Goal: Communication & Community: Participate in discussion

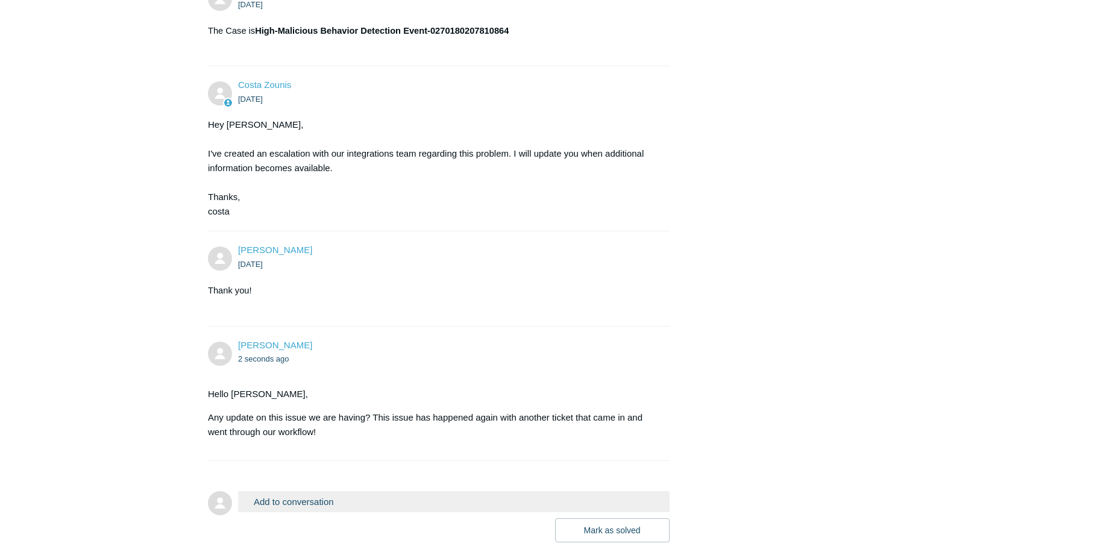
scroll to position [1207, 0]
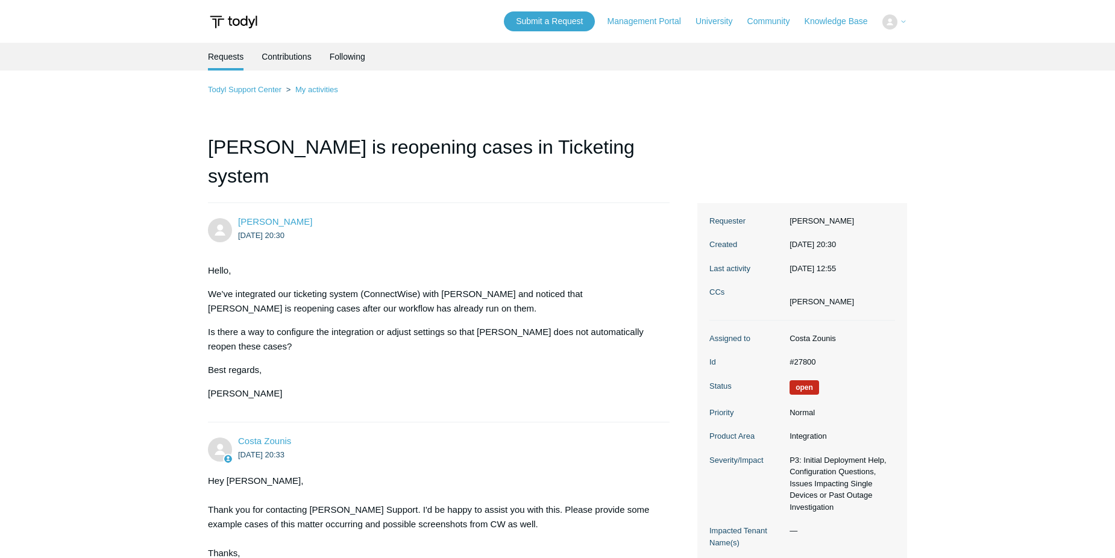
scroll to position [1207, 0]
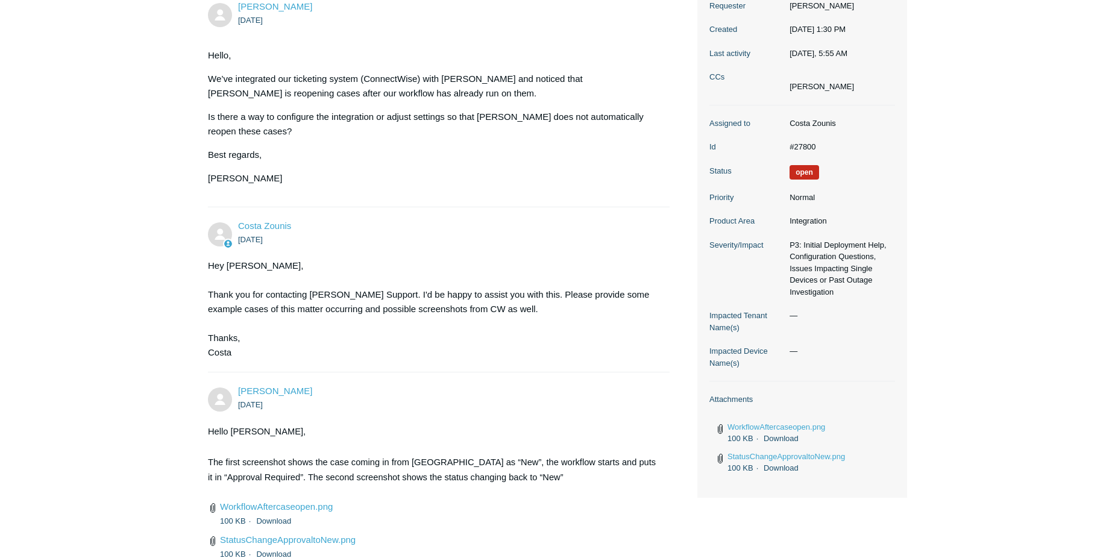
scroll to position [303, 0]
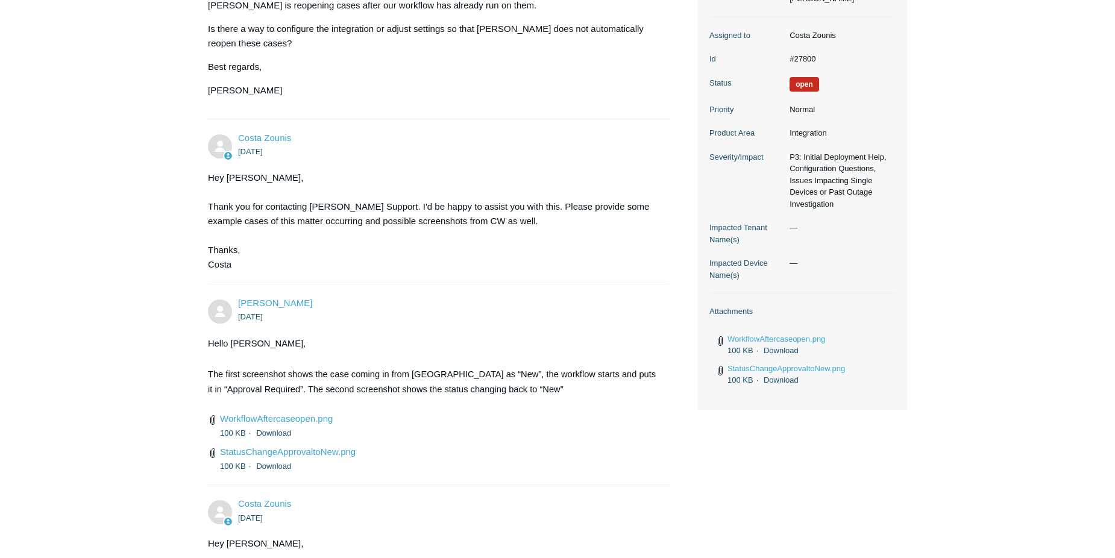
scroll to position [303, 0]
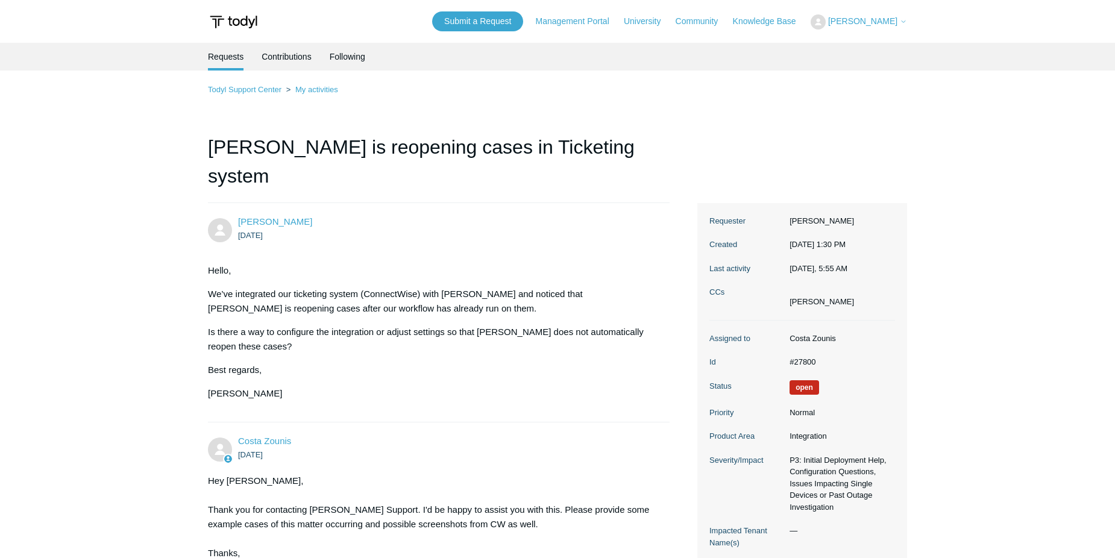
scroll to position [303, 0]
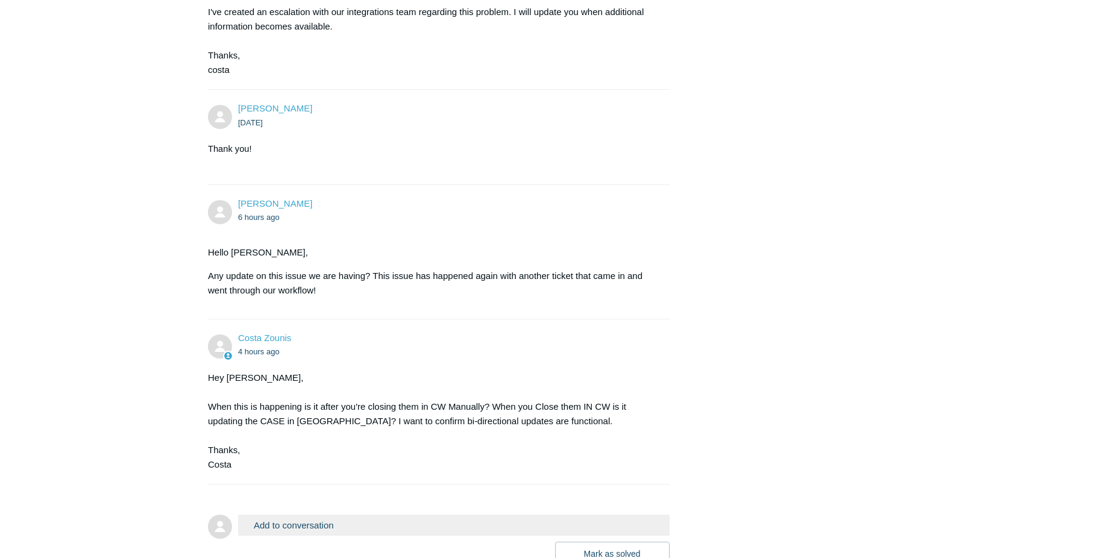
scroll to position [1432, 0]
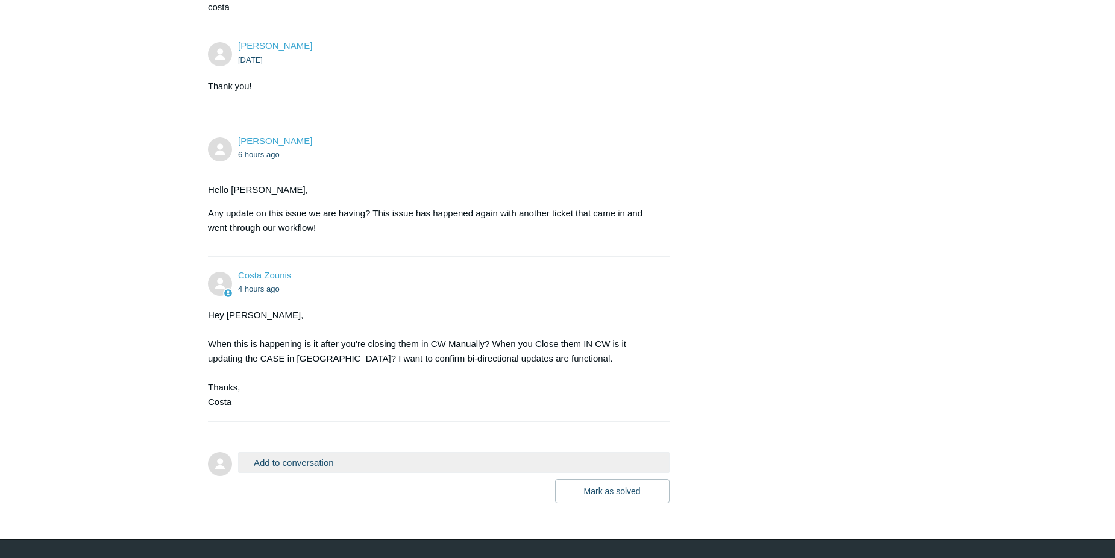
click at [346, 452] on button "Add to conversation" at bounding box center [453, 462] width 431 height 21
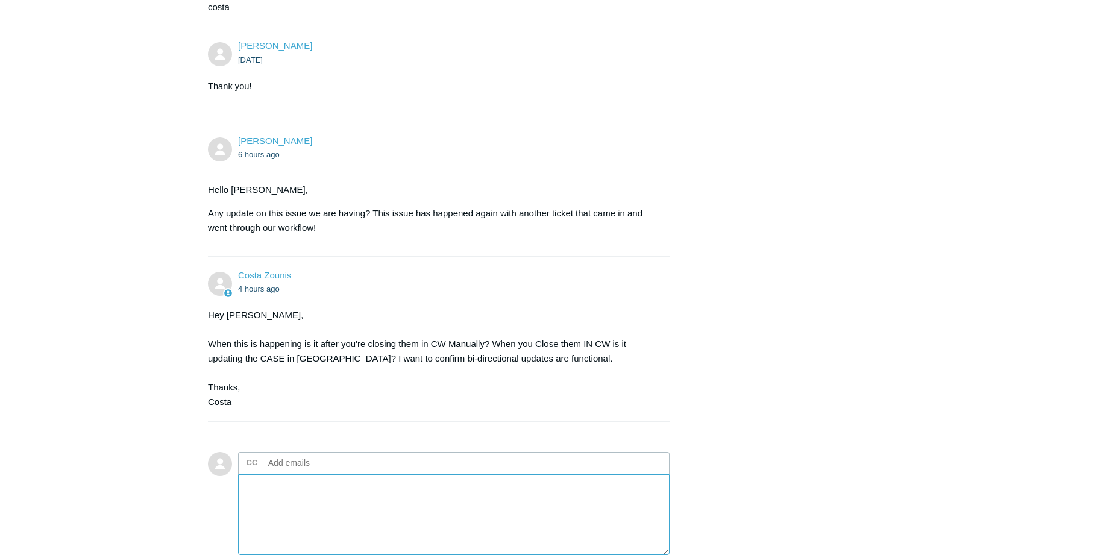
type textarea "w"
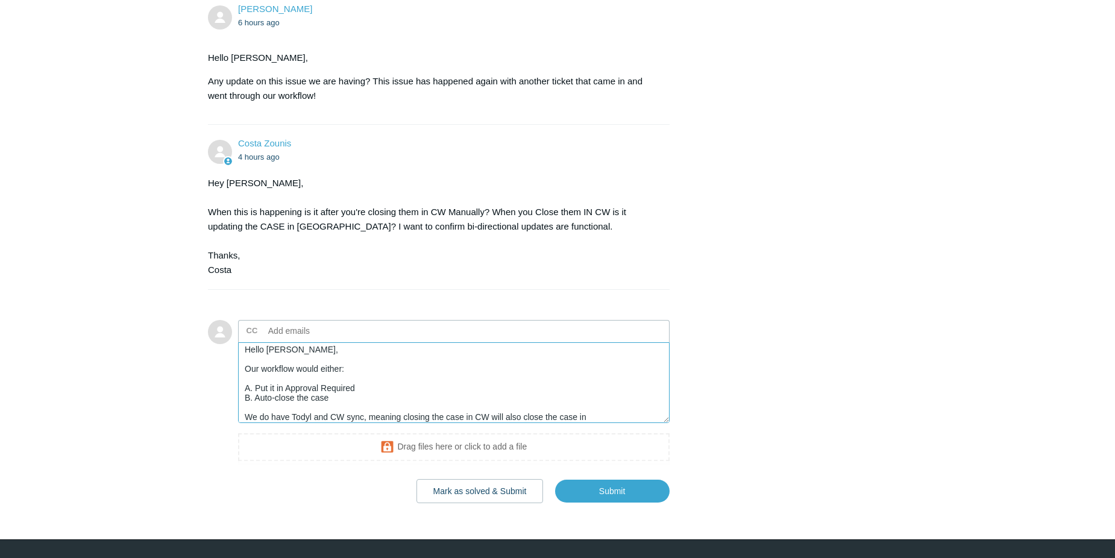
scroll to position [14, 0]
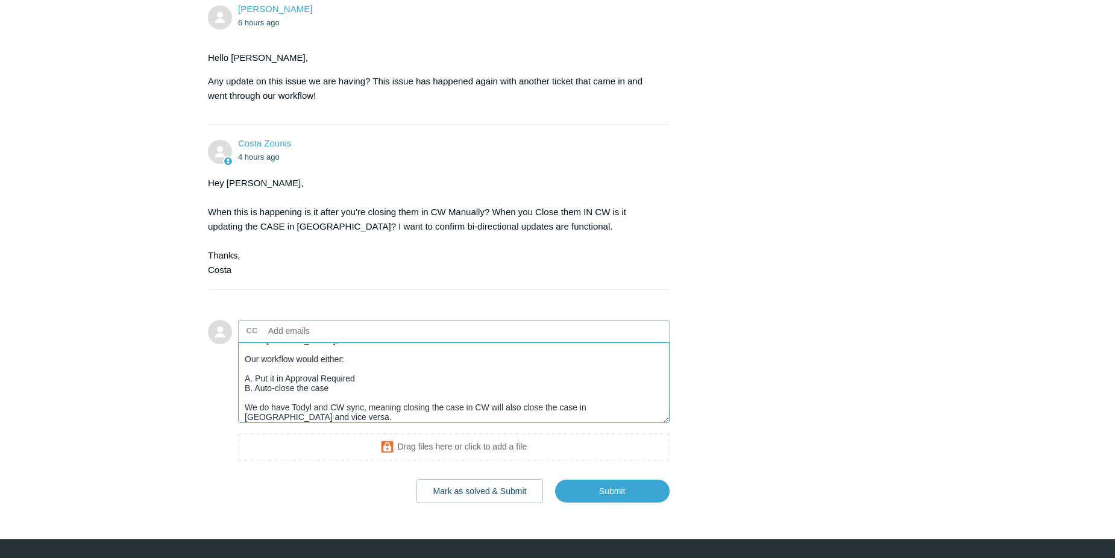
paste textarea "have Todyl and CW sync, meaning that closing a case in CW will also close the c…"
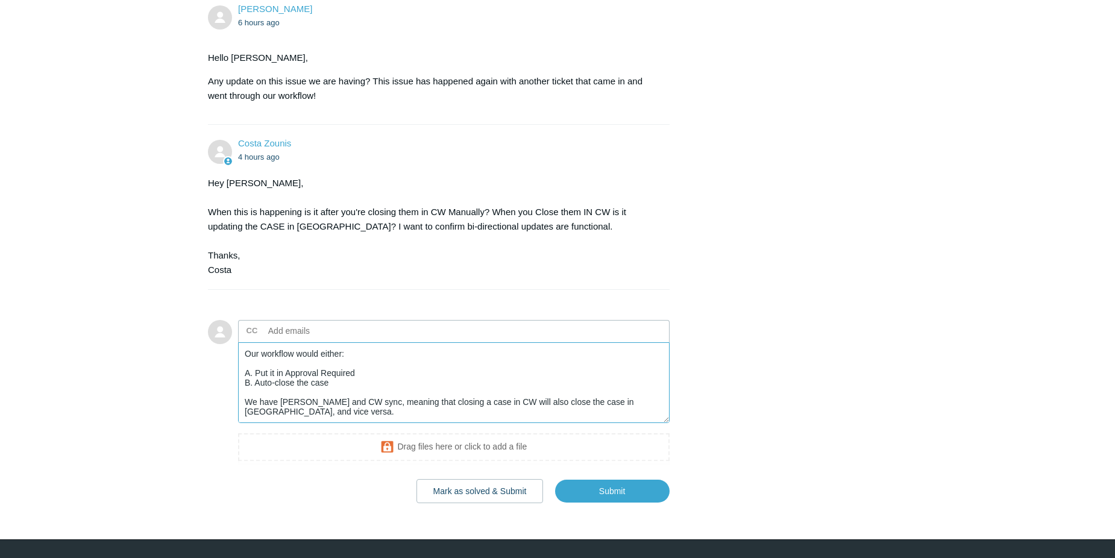
click at [336, 383] on textarea "Hello Costa, Our workflow would either: A. Put it in Approval Required B. Auto-…" at bounding box center [453, 382] width 431 height 81
drag, startPoint x: 398, startPoint y: 385, endPoint x: 392, endPoint y: 384, distance: 6.1
click at [392, 384] on textarea "Hello Costa, Our workflow would either: A. Put it in Approval Required B. Auto-…" at bounding box center [453, 382] width 431 height 81
type textarea "Hello Costa, Our workflow would either: A. Put it in Approval Required B. Auto-…"
